Goal: Information Seeking & Learning: Learn about a topic

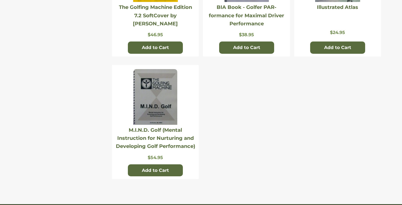
scroll to position [85, 0]
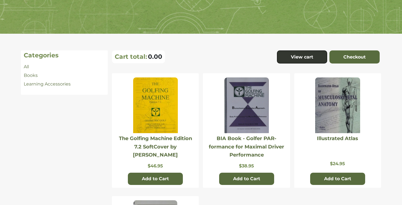
click at [161, 115] on img at bounding box center [155, 106] width 45 height 56
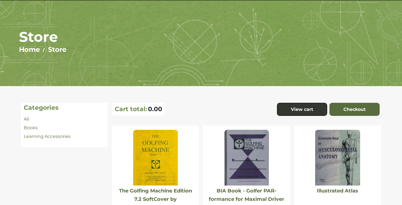
scroll to position [0, 0]
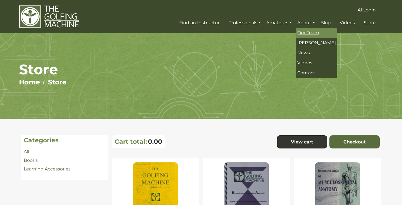
click at [307, 30] on span "Our Team" at bounding box center [308, 32] width 22 height 5
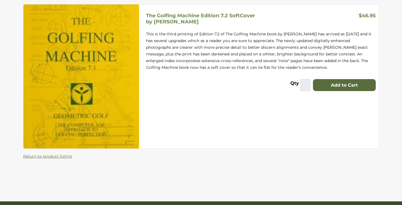
scroll to position [78, 0]
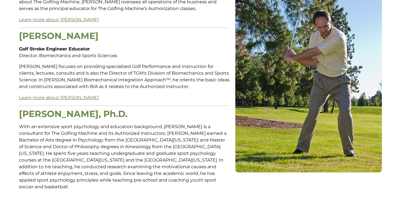
scroll to position [231, 0]
